Goal: Information Seeking & Learning: Learn about a topic

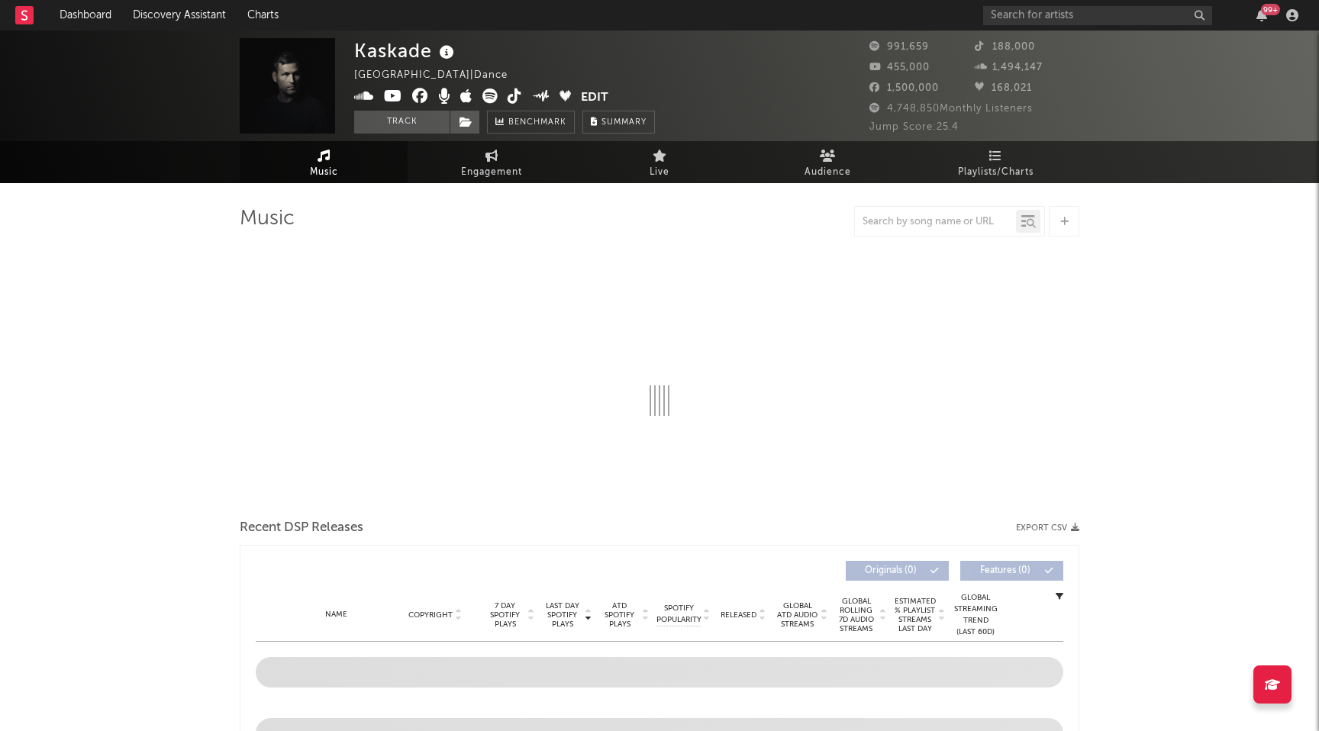
select select "6m"
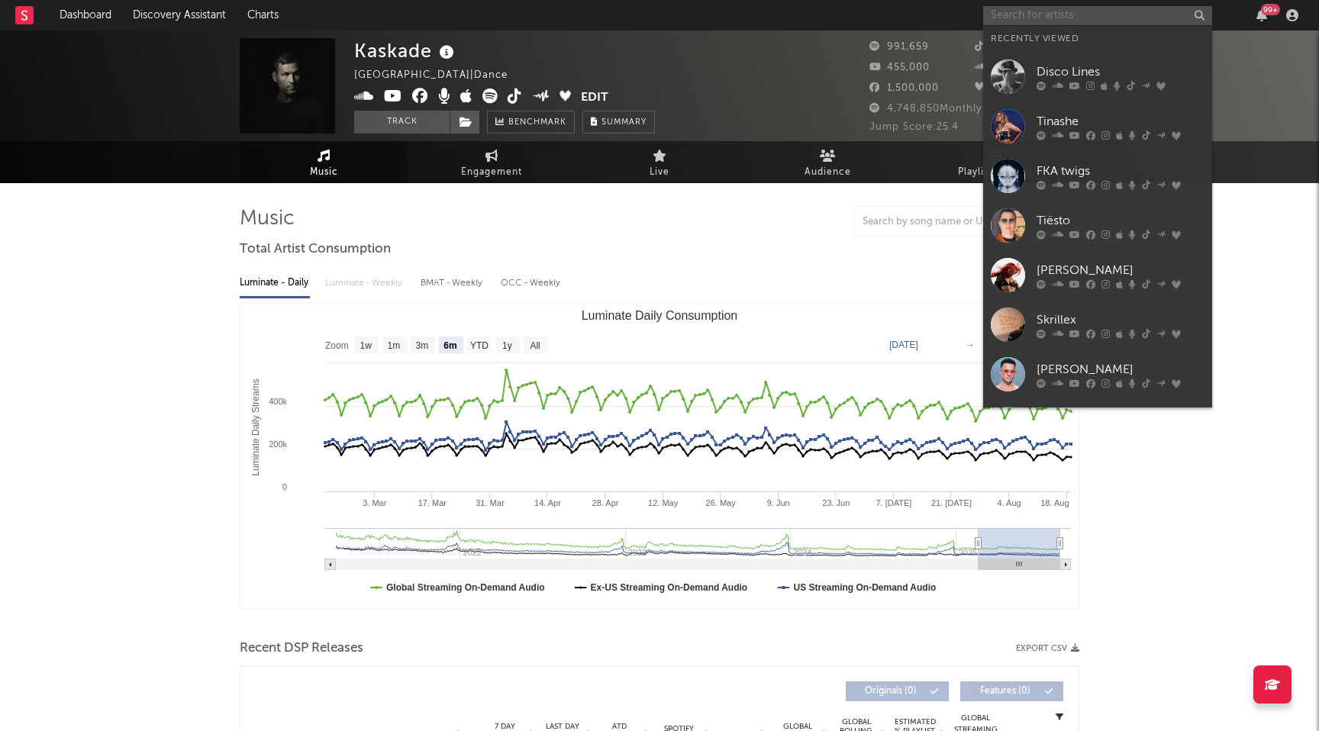
click at [1011, 18] on input "text" at bounding box center [1097, 15] width 229 height 19
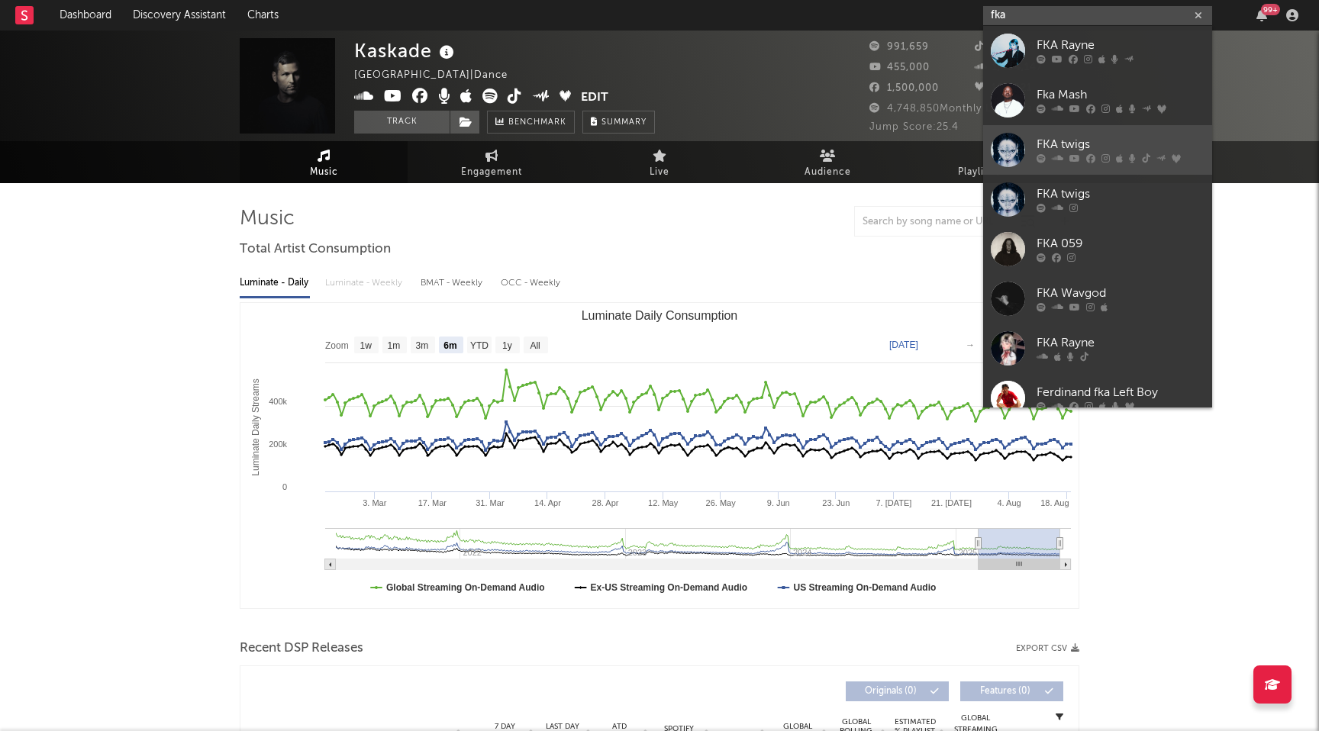
type input "fka"
click at [1009, 161] on div at bounding box center [1008, 150] width 34 height 34
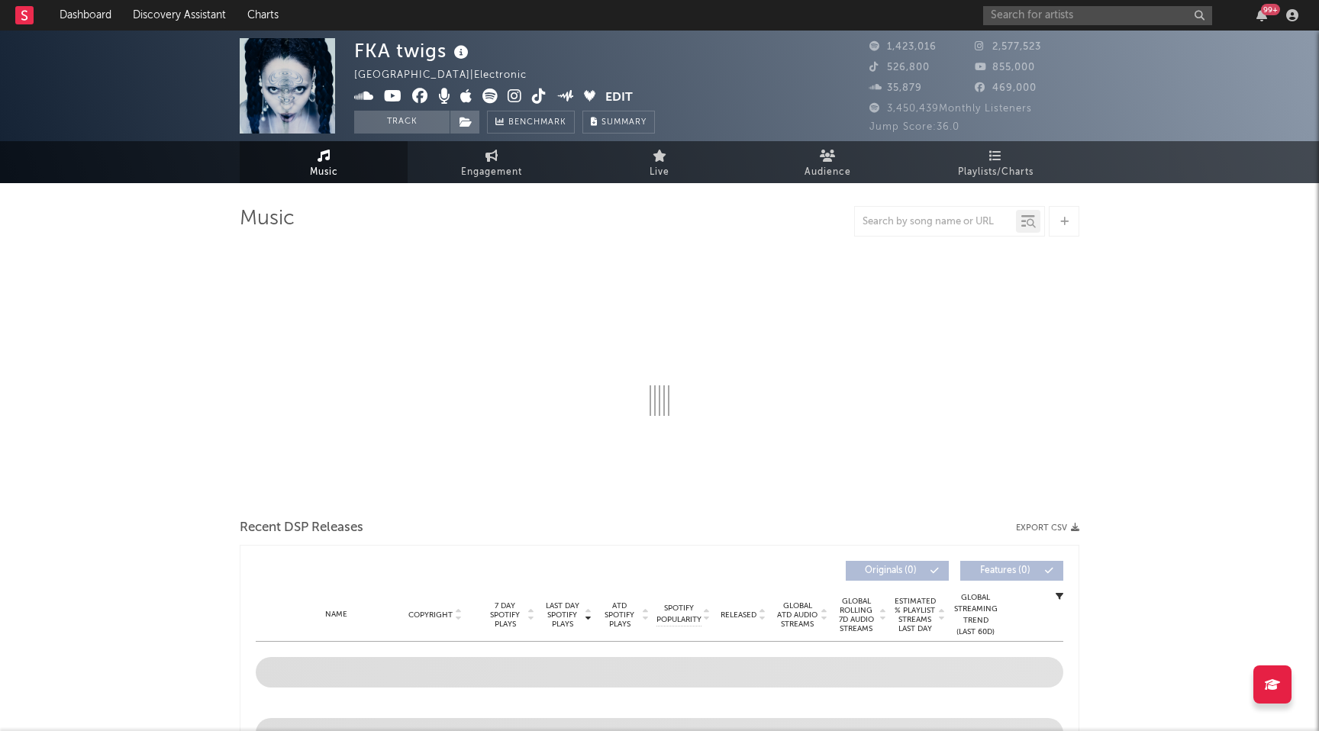
select select "6m"
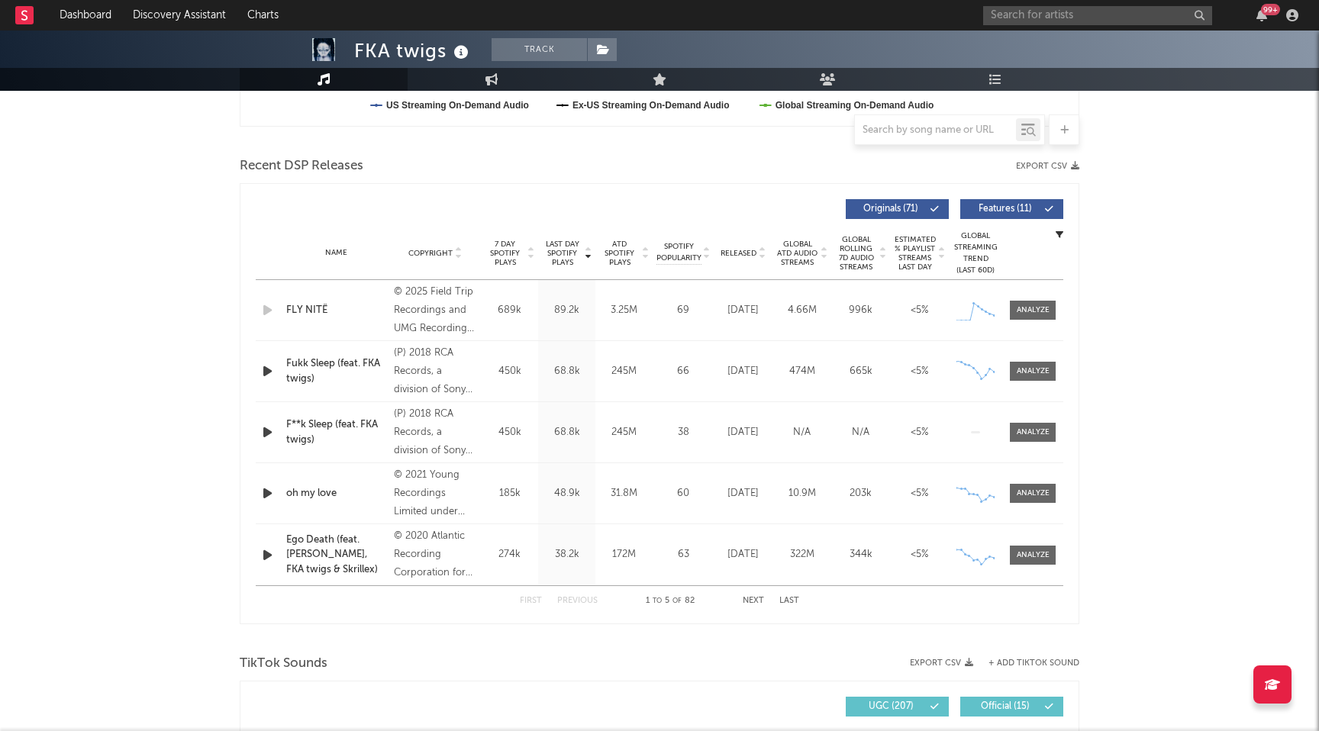
scroll to position [475, 0]
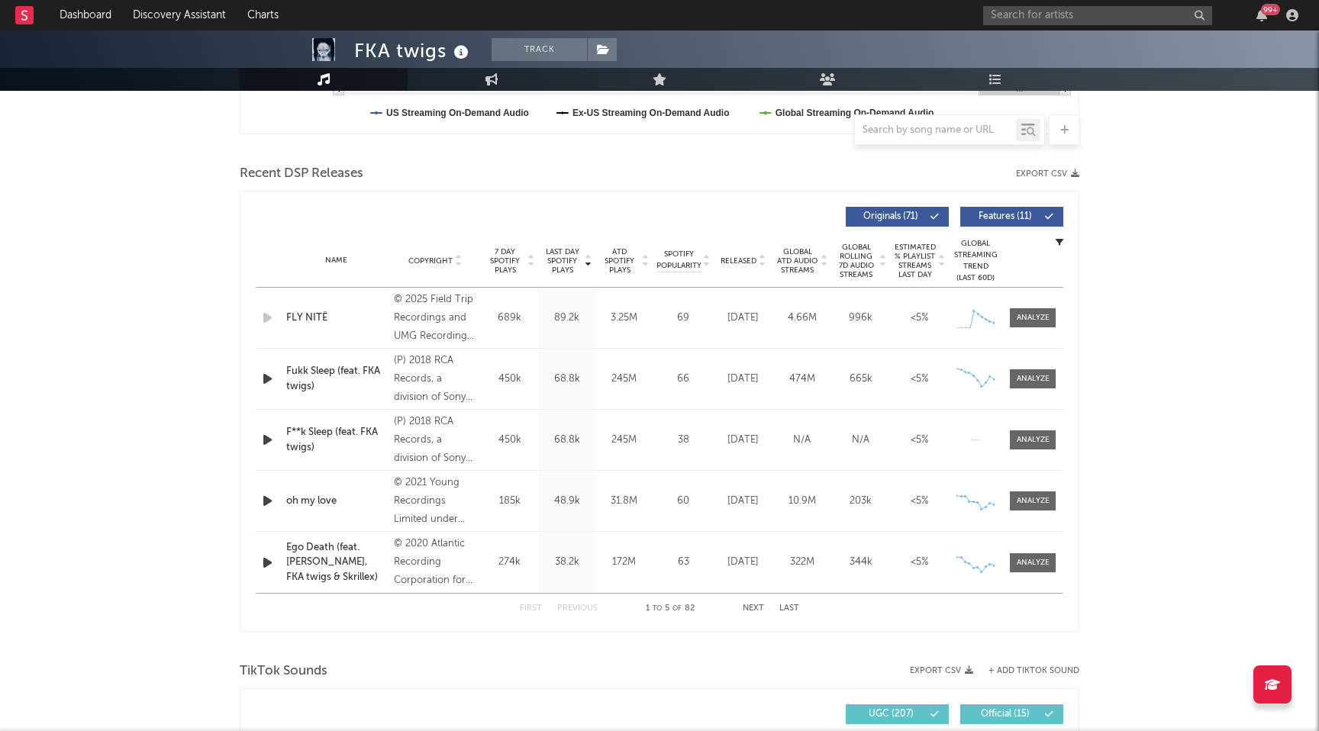
click at [826, 269] on div at bounding box center [822, 260] width 9 height 27
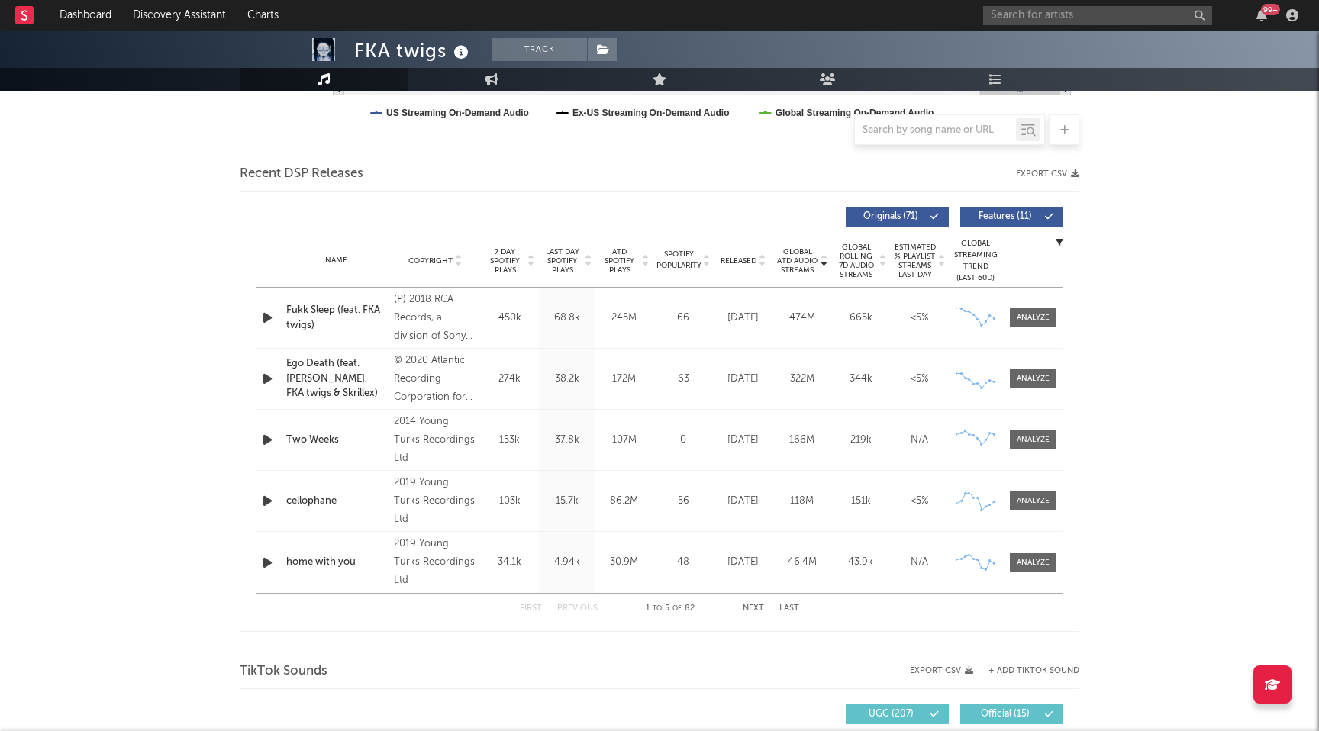
click at [753, 607] on button "Next" at bounding box center [753, 608] width 21 height 8
click at [643, 264] on icon at bounding box center [645, 264] width 8 height 6
click at [748, 610] on button "Next" at bounding box center [753, 608] width 21 height 8
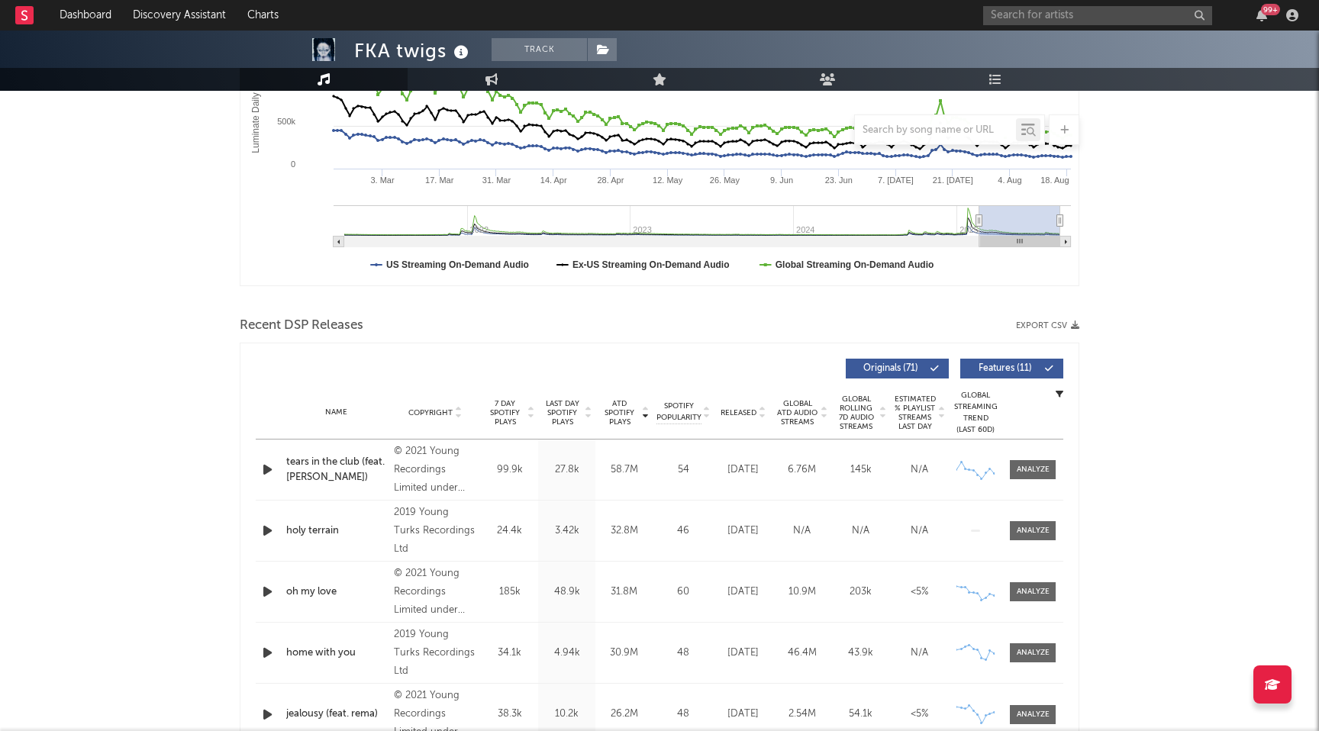
scroll to position [0, 0]
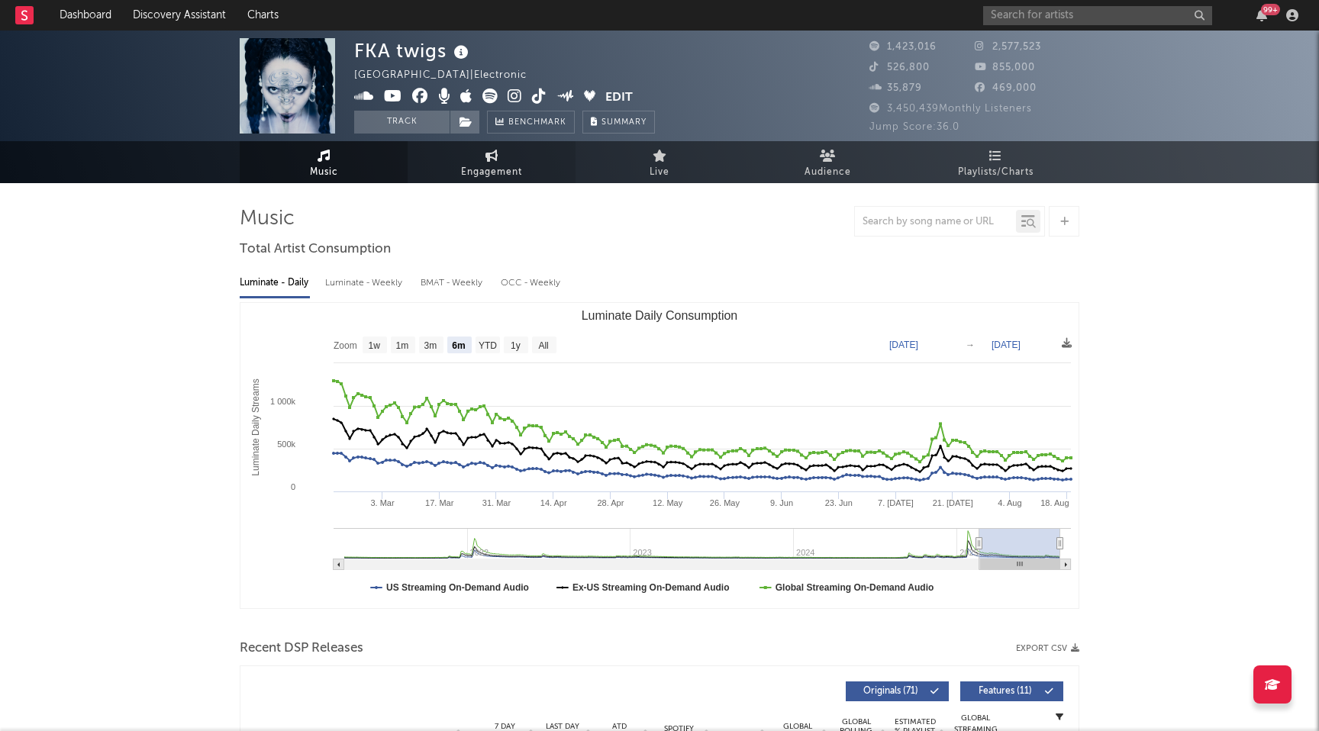
click at [543, 158] on link "Engagement" at bounding box center [492, 162] width 168 height 42
select select "1w"
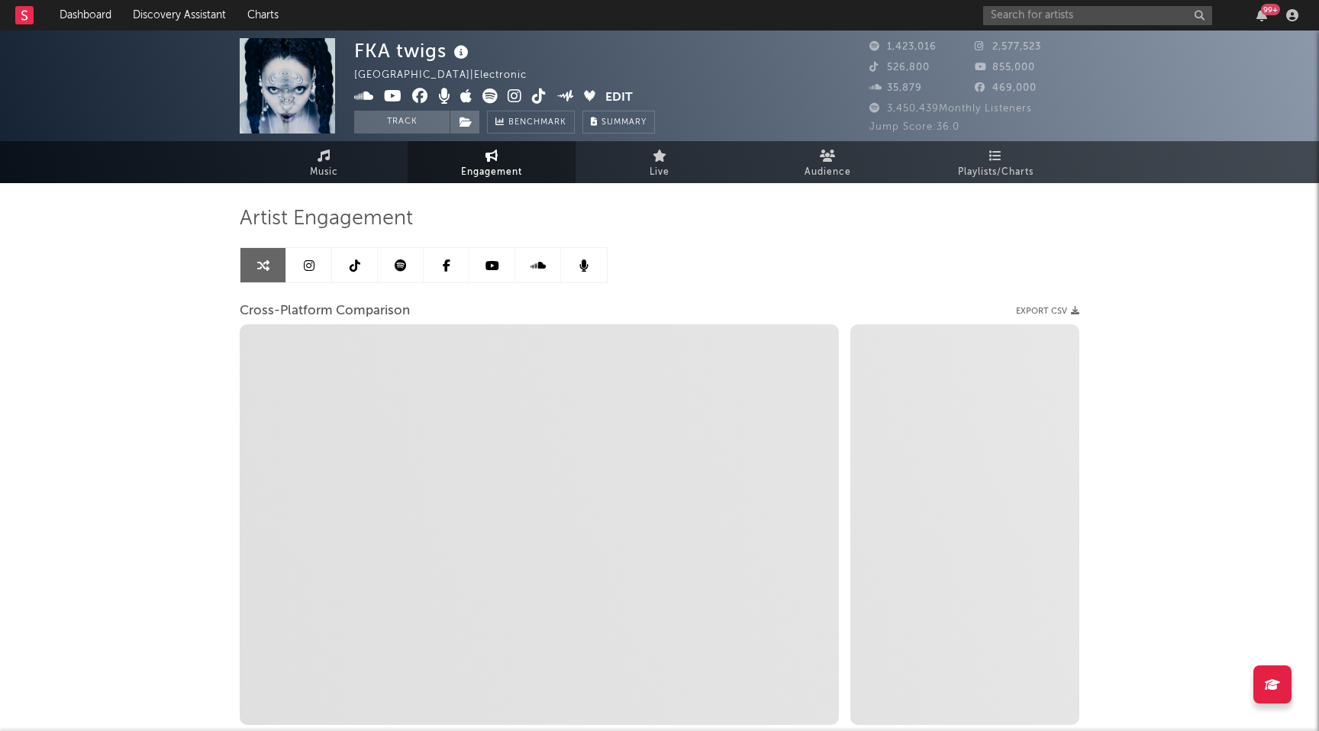
select select "1m"
